Goal: Check status: Check status

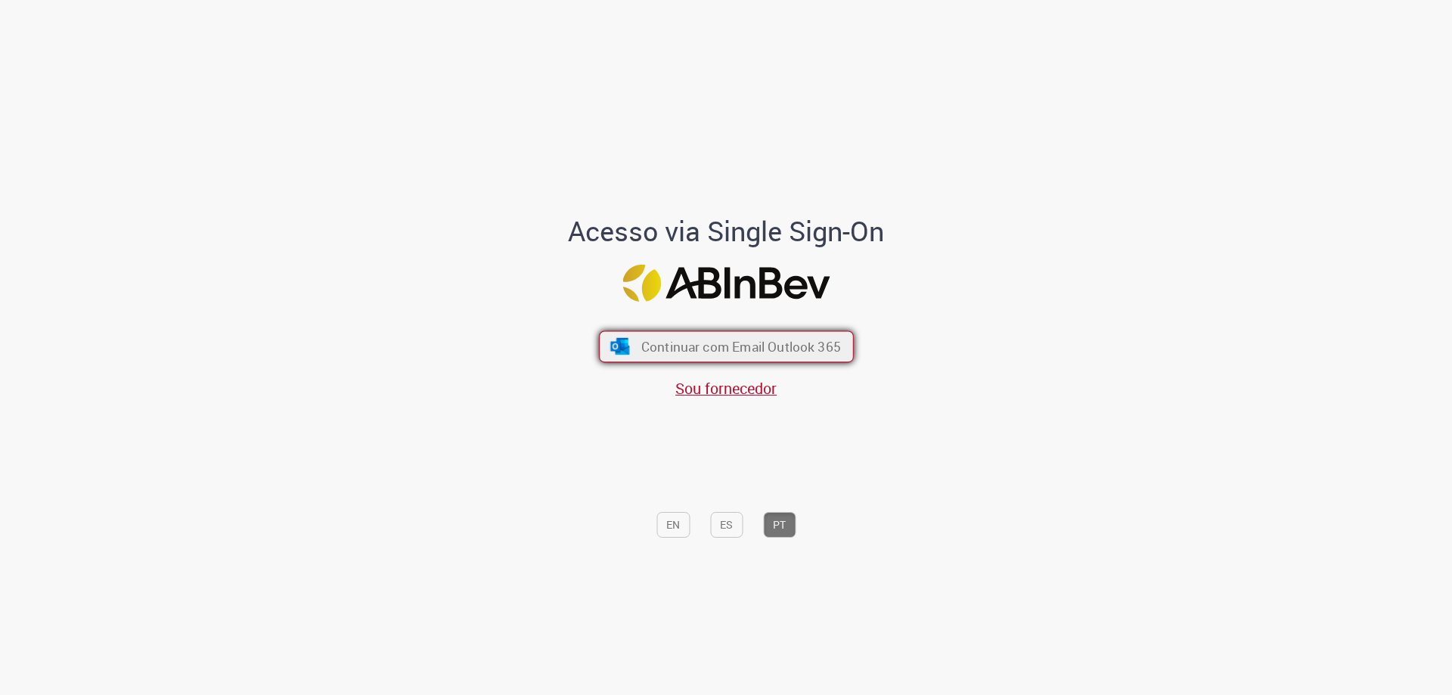
click at [793, 358] on button "Continuar com Email Outlook 365" at bounding box center [726, 347] width 255 height 32
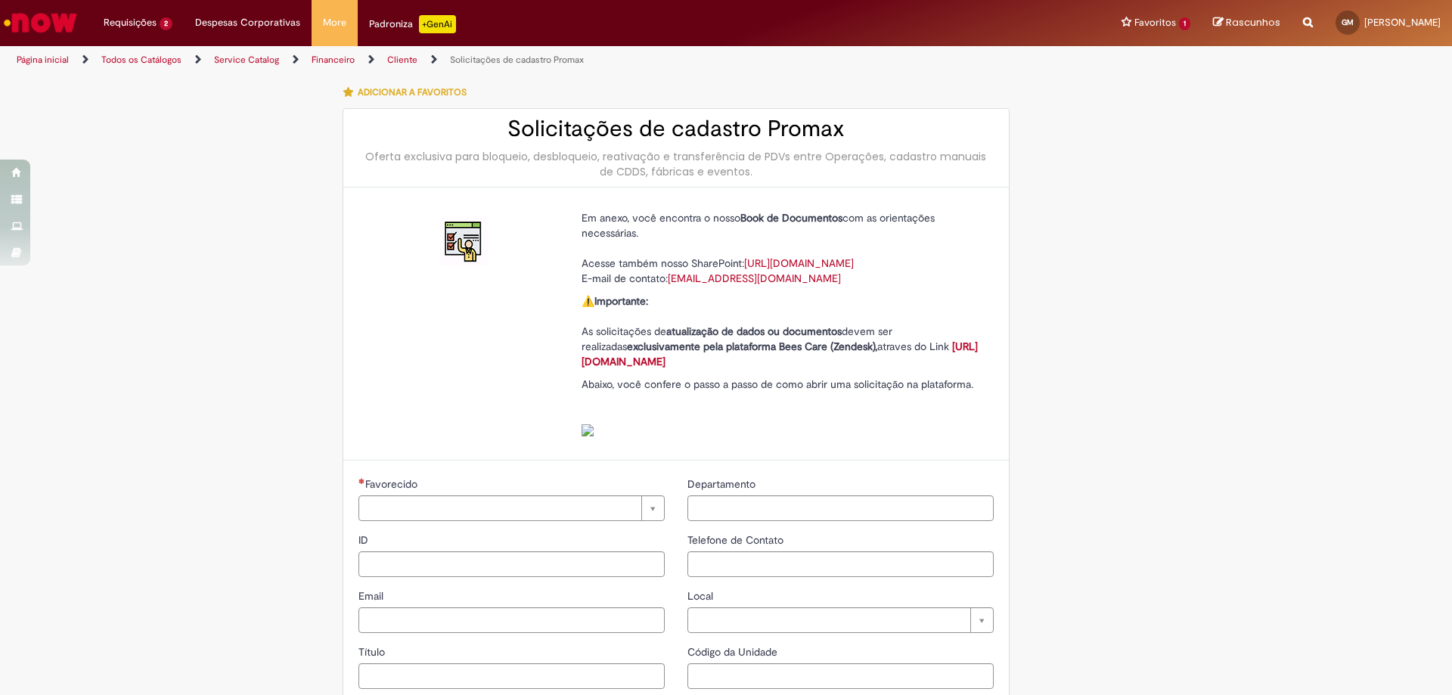
type input "**********"
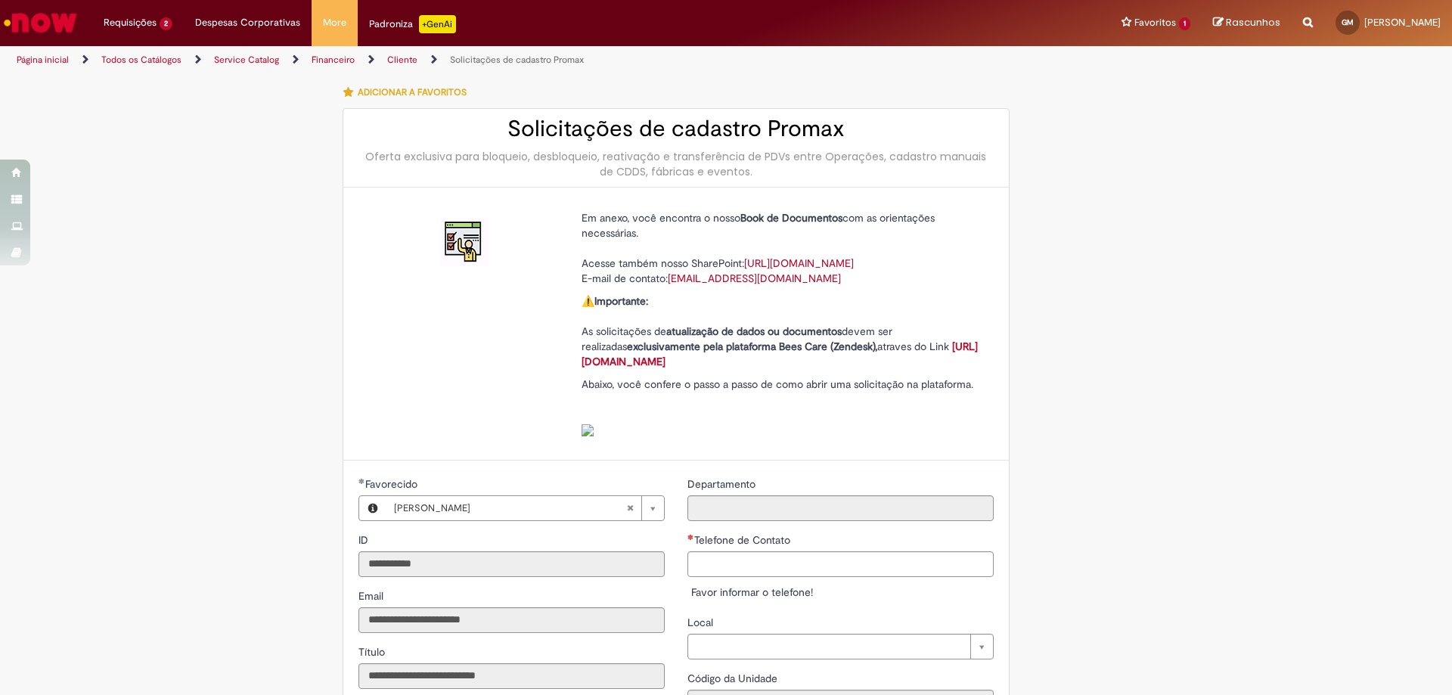
type input "**********"
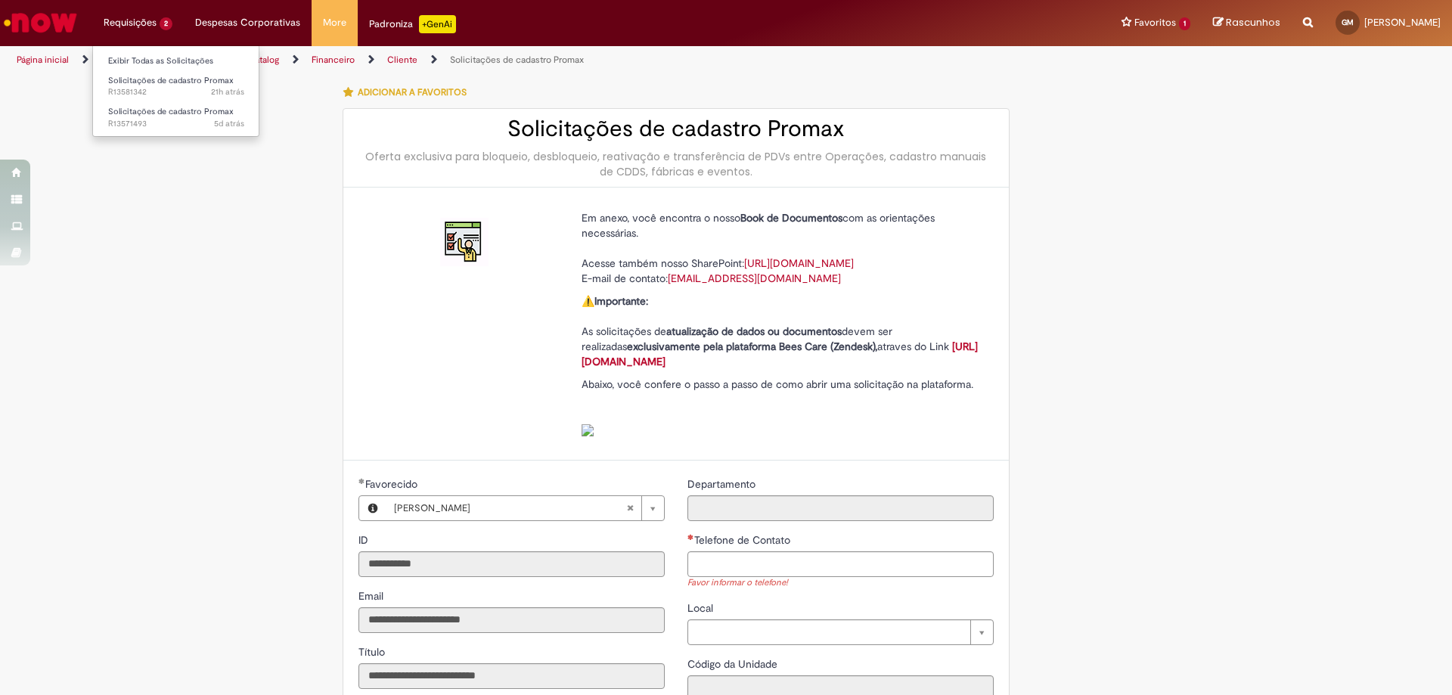
click at [163, 28] on li "Requisições 2 Exibir Todas as Solicitações Solicitações de cadastro Promax 21h …" at bounding box center [137, 22] width 91 height 45
click at [160, 66] on link "Exibir Todas as Solicitações" at bounding box center [176, 61] width 166 height 17
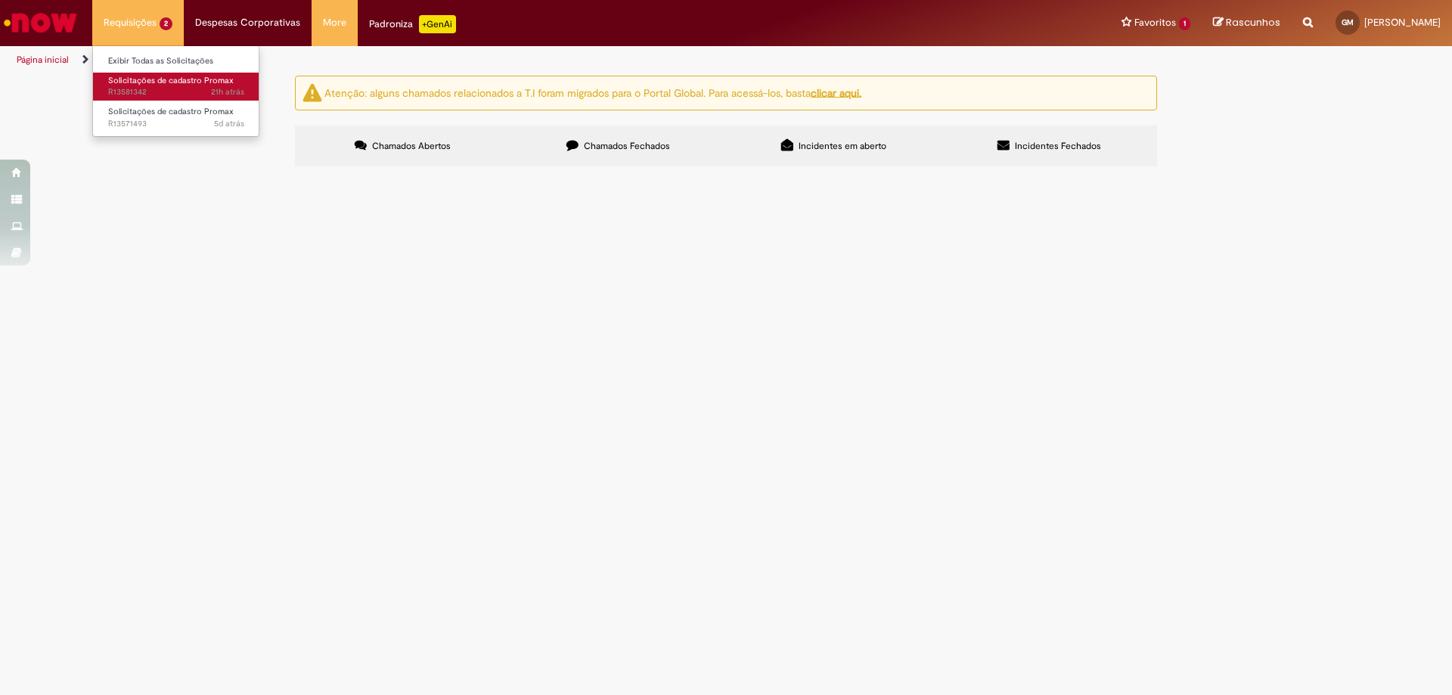
click at [210, 93] on span "21h atrás 21 horas atrás R13581342" at bounding box center [176, 92] width 136 height 12
click at [0, 0] on td "Bloqueio por Duplicidade do 25729" at bounding box center [0, 0] width 0 height 0
click at [0, 0] on td "Em Validação" at bounding box center [0, 0] width 0 height 0
click at [0, 0] on td at bounding box center [0, 0] width 0 height 0
click at [0, 0] on img at bounding box center [0, 0] width 0 height 0
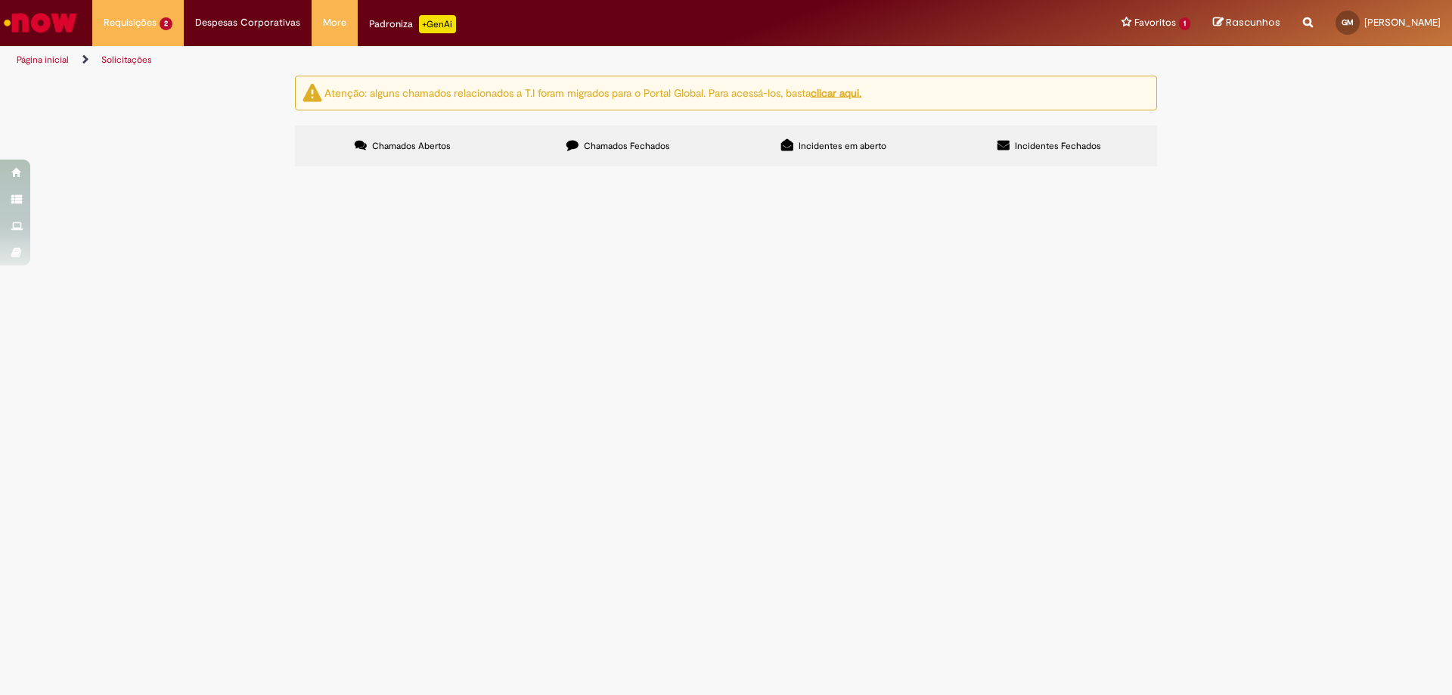
click at [0, 0] on img at bounding box center [0, 0] width 0 height 0
click at [0, 0] on span "Bloqueio por Duplicidade do 25729" at bounding box center [0, 0] width 0 height 0
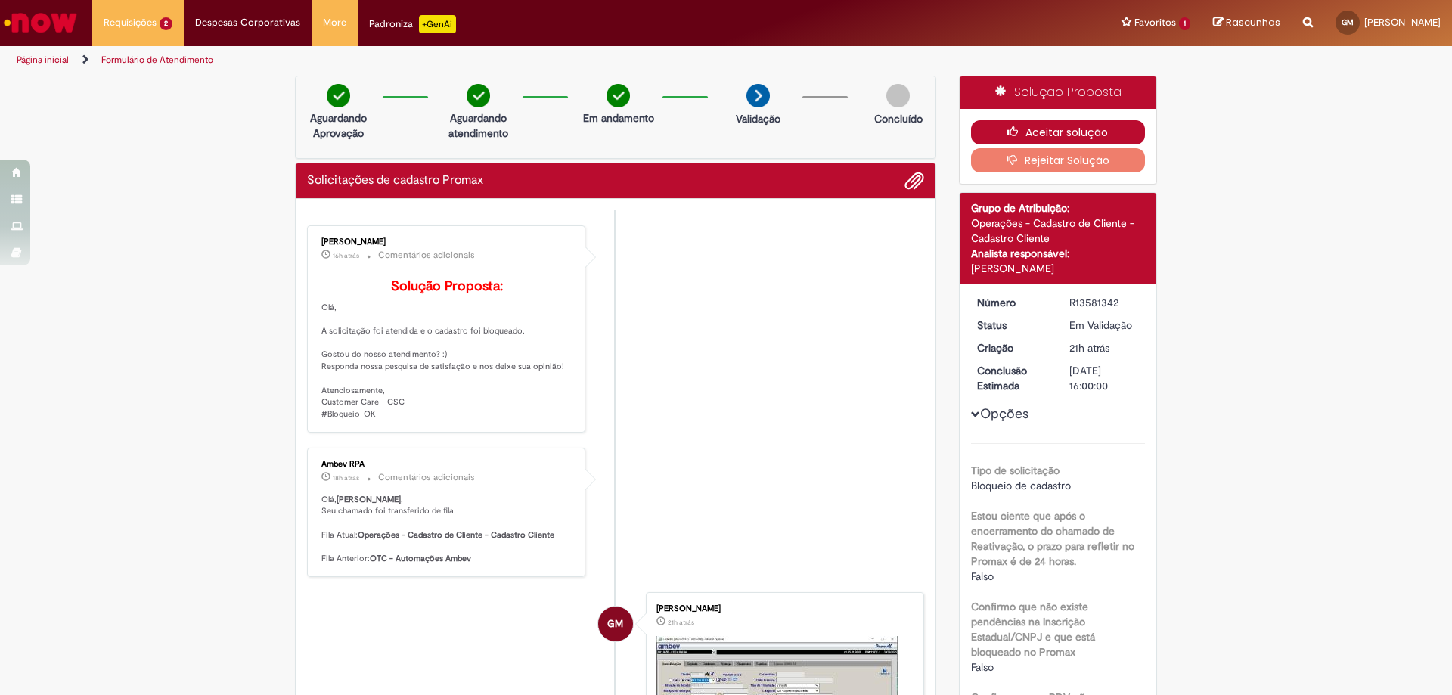
click at [1033, 131] on button "Aceitar solução" at bounding box center [1058, 132] width 175 height 24
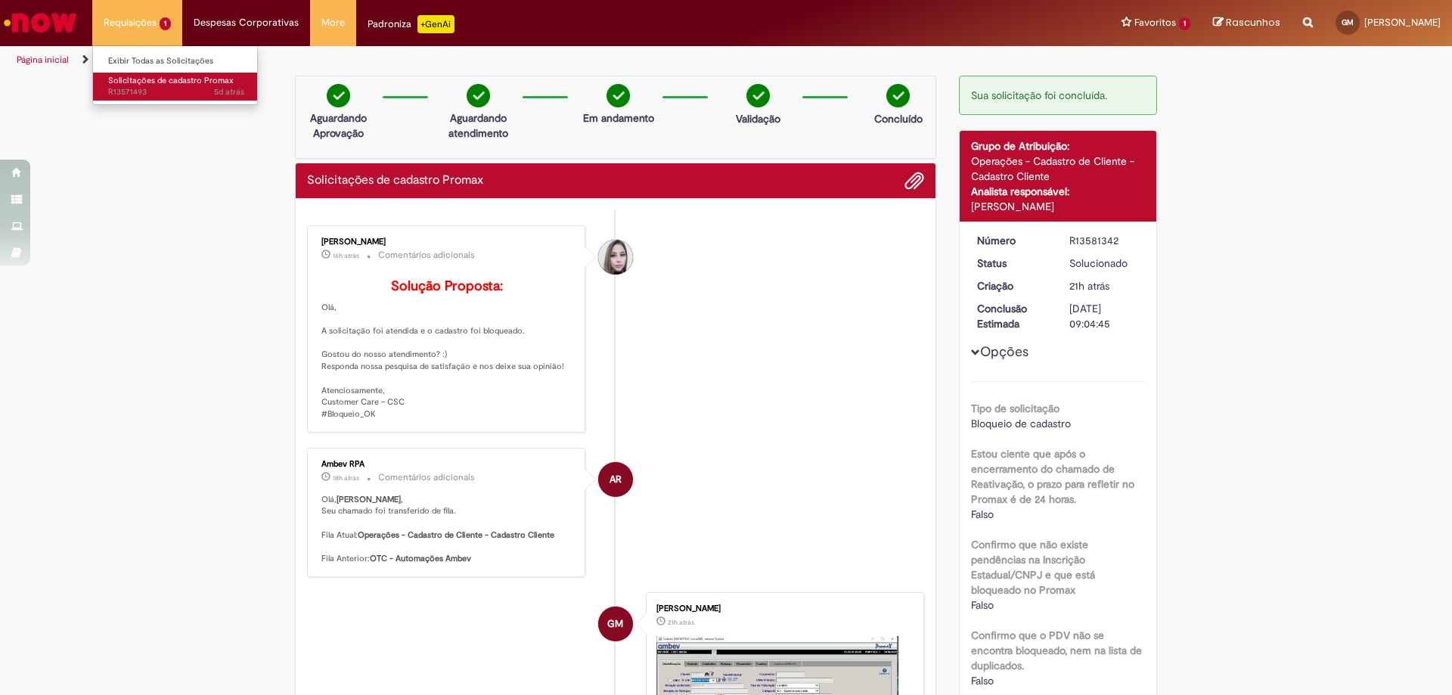
click at [157, 83] on span "Solicitações de cadastro Promax" at bounding box center [171, 80] width 126 height 11
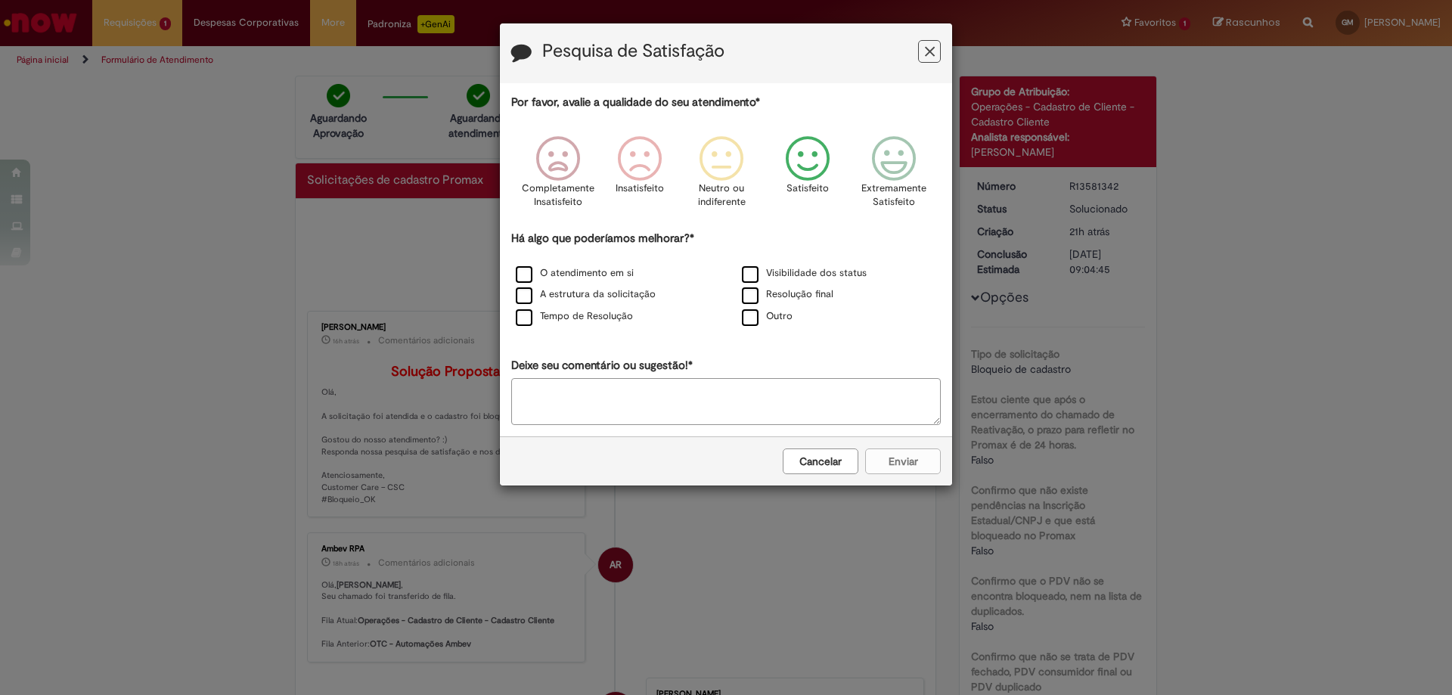
click at [817, 174] on icon "Feedback" at bounding box center [808, 158] width 57 height 45
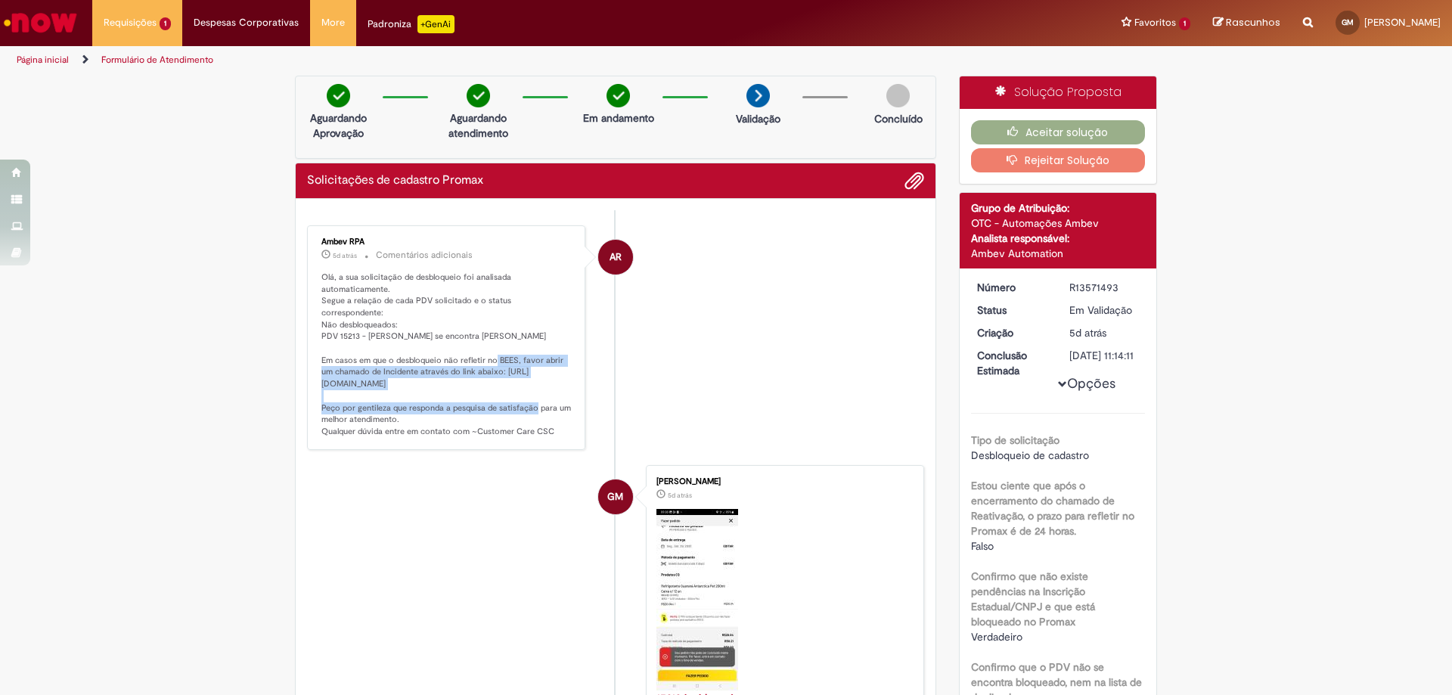
drag, startPoint x: 314, startPoint y: 366, endPoint x: 367, endPoint y: 391, distance: 58.5
click at [386, 389] on div "Ambev RPA 5d atrás 5 [PERSON_NAME] atrás Comentários adicionais Olá, a sua soli…" at bounding box center [446, 338] width 269 height 216
click at [312, 381] on div "Ambev RPA 5d atrás 5 [PERSON_NAME] atrás Comentários adicionais Olá, a sua soli…" at bounding box center [446, 338] width 269 height 216
drag, startPoint x: 311, startPoint y: 371, endPoint x: 547, endPoint y: 388, distance: 237.3
click at [547, 388] on div "Ambev RPA 5d atrás 5 [PERSON_NAME] atrás Comentários adicionais Olá, a sua soli…" at bounding box center [446, 338] width 269 height 216
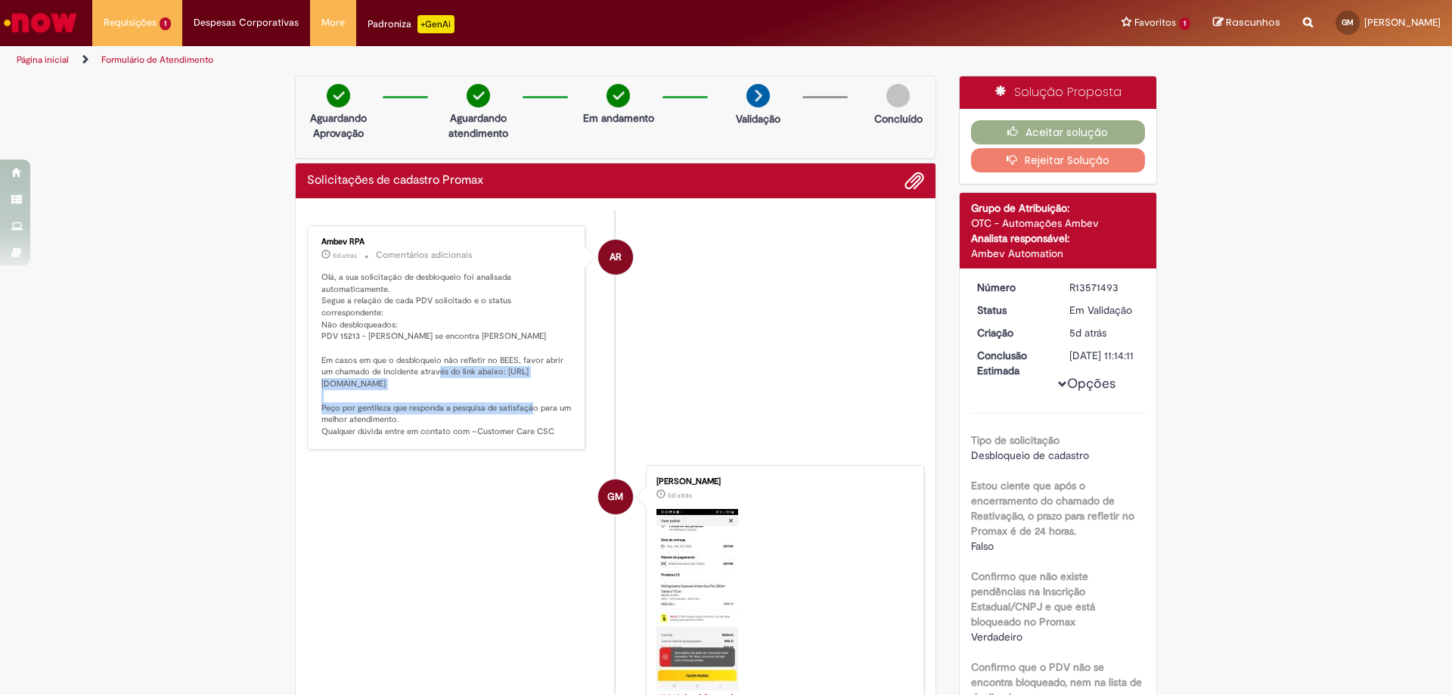
copy p "[URL][DOMAIN_NAME]"
click at [690, 290] on li "AR Ambev RPA 5d atrás 5 [PERSON_NAME] atrás Comentários adicionais Olá, a sua s…" at bounding box center [615, 337] width 617 height 225
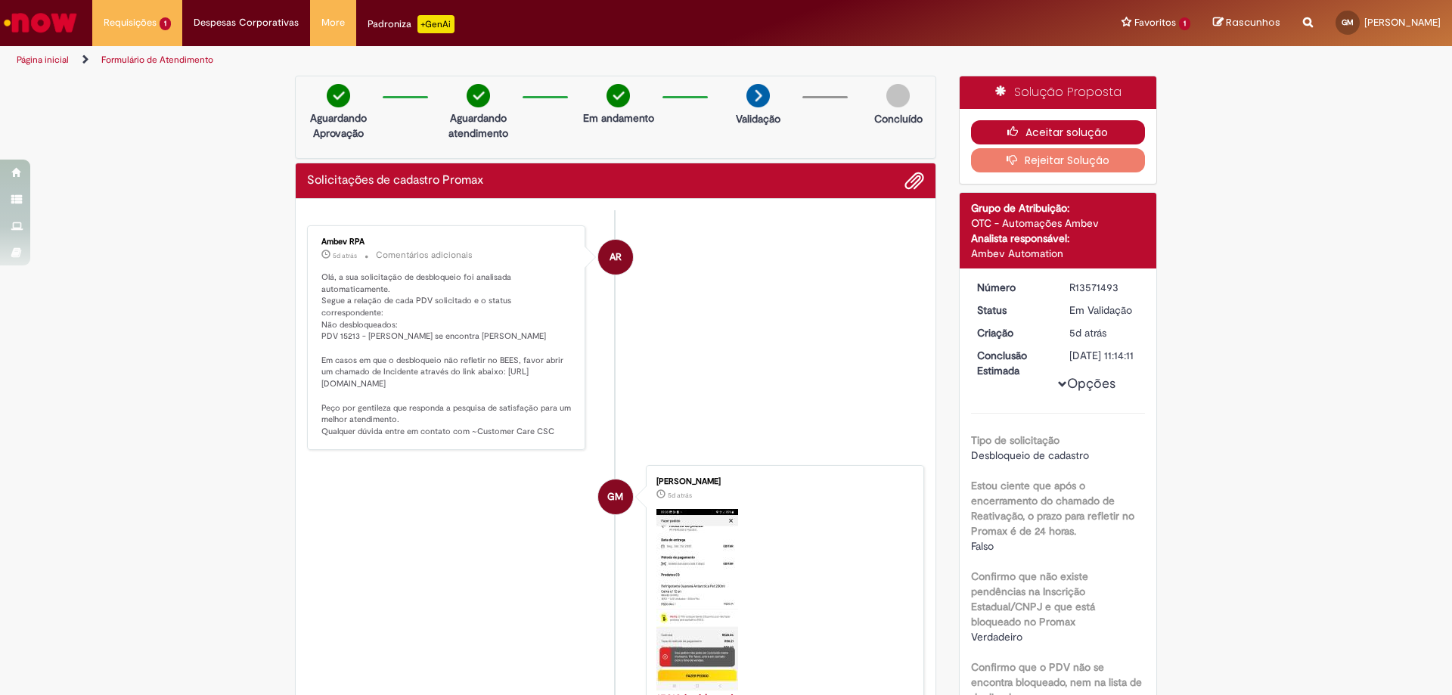
click at [1007, 126] on icon "button" at bounding box center [1016, 131] width 18 height 11
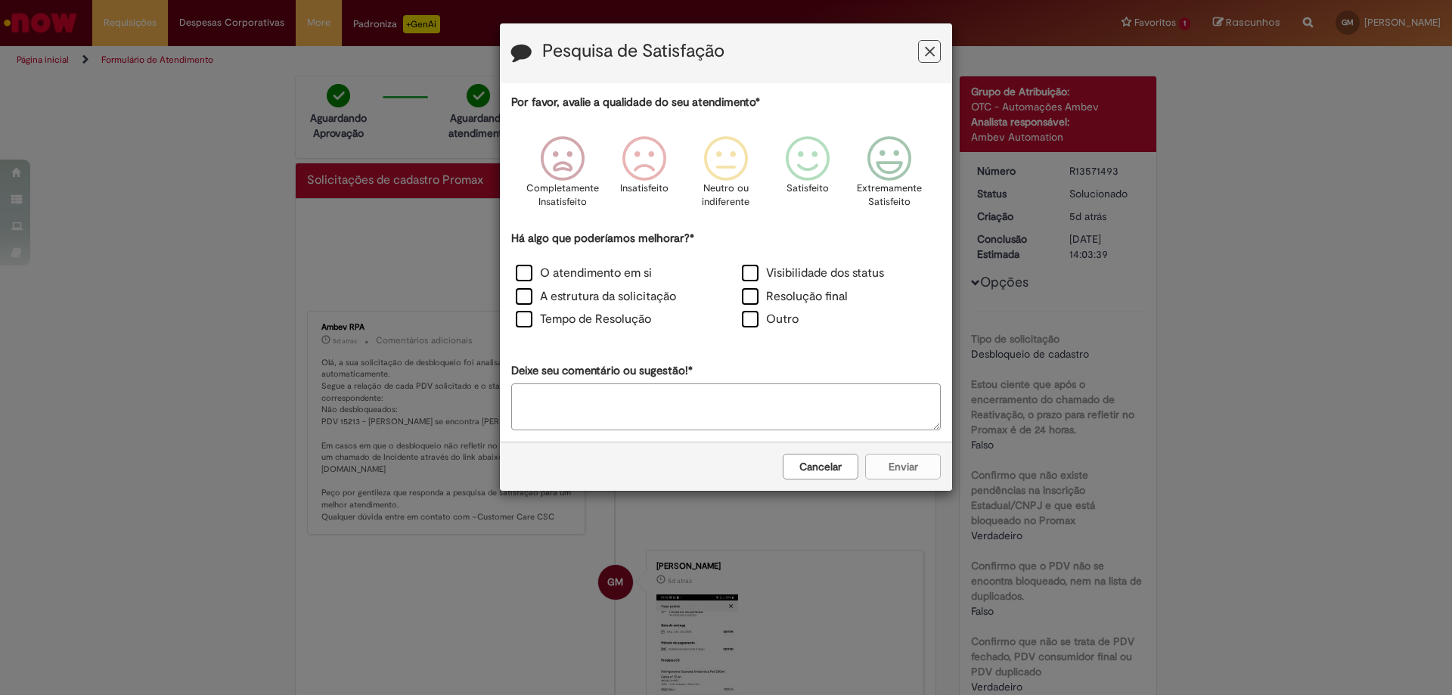
click at [930, 48] on icon "Feedback" at bounding box center [930, 52] width 10 height 16
